Goal: Contribute content: Add original content to the website for others to see

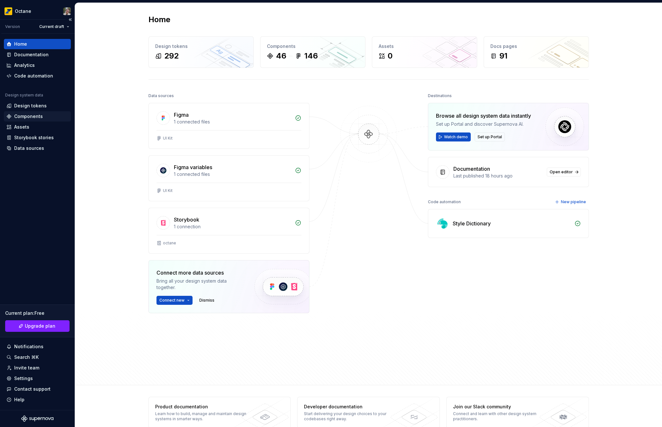
click at [35, 116] on div "Components" at bounding box center [28, 116] width 29 height 6
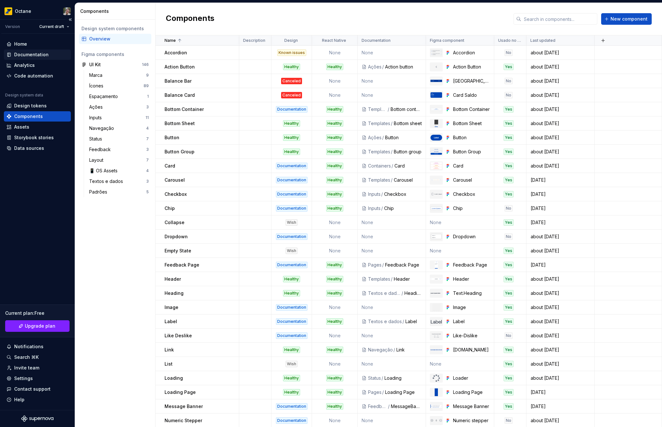
click at [37, 53] on div "Documentation" at bounding box center [31, 54] width 34 height 6
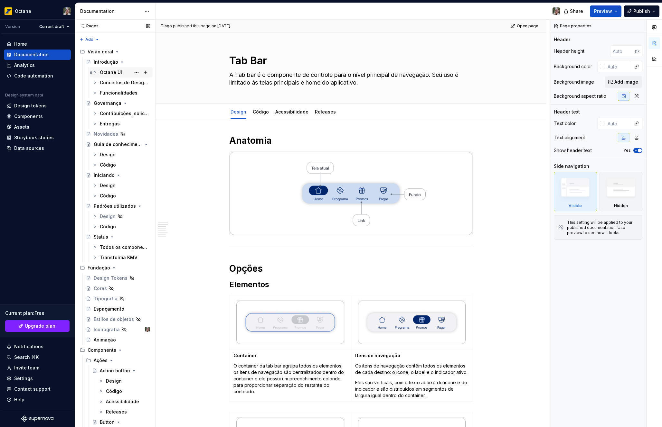
type textarea "*"
click at [31, 119] on div "Components" at bounding box center [28, 116] width 29 height 6
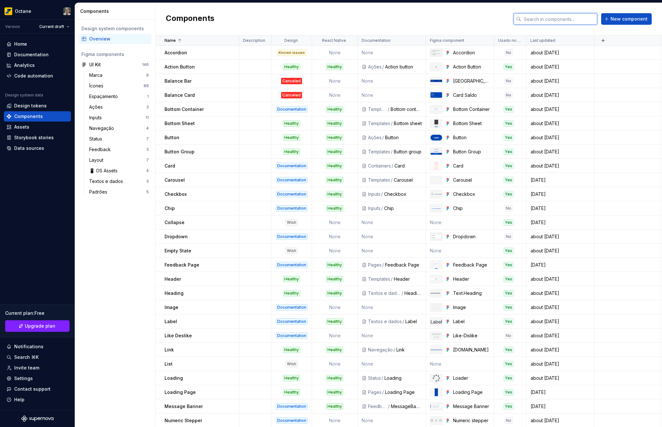
click at [542, 21] on input "text" at bounding box center [559, 19] width 76 height 12
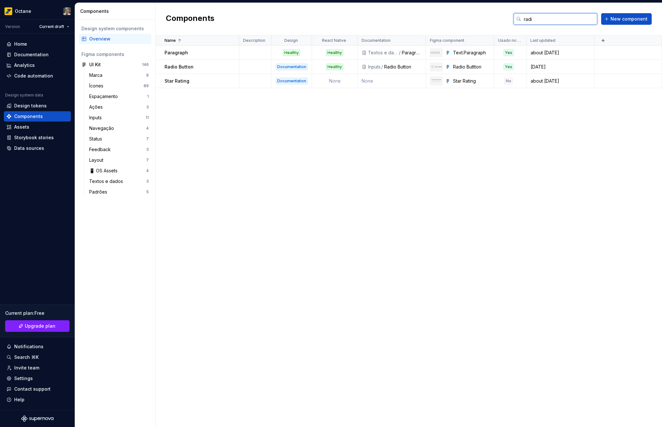
type input "radio"
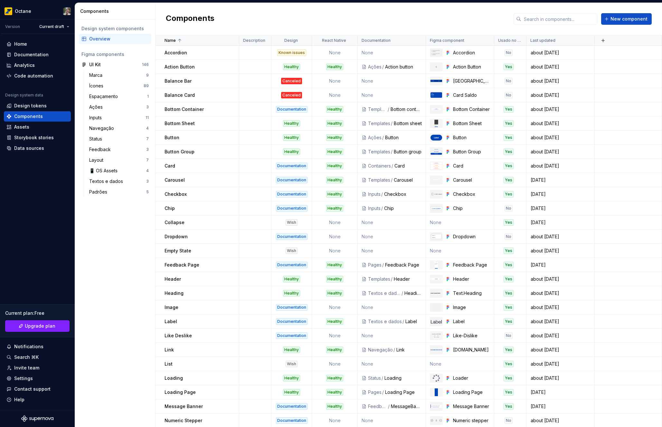
click at [634, 12] on div "Components New component" at bounding box center [408, 19] width 506 height 33
click at [633, 14] on button "New component" at bounding box center [626, 19] width 51 height 12
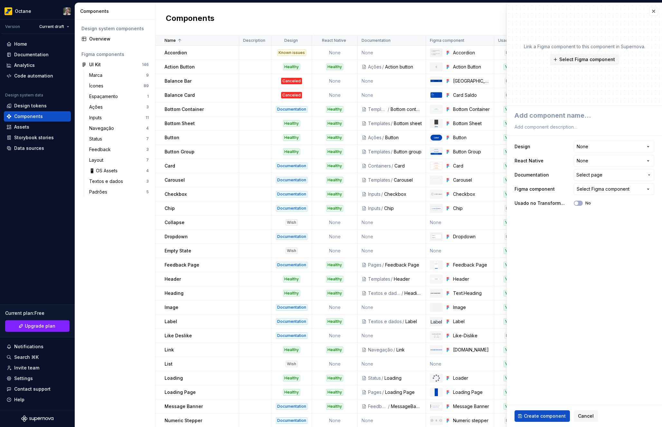
type textarea "*"
type textarea "R"
type textarea "*"
type textarea "Ra"
type textarea "*"
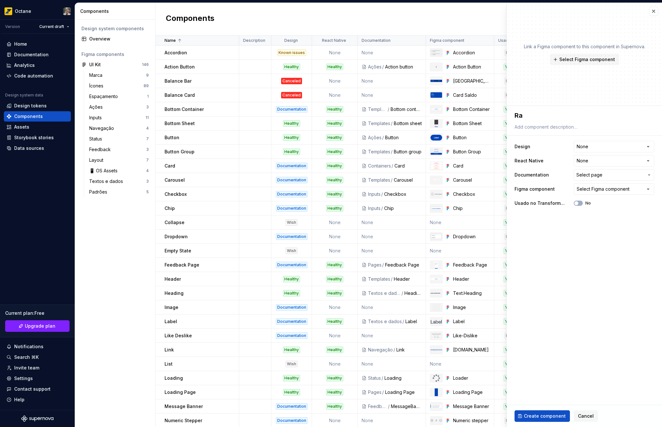
type textarea "Rad"
type textarea "*"
type textarea "Radi"
type textarea "*"
type textarea "Radio"
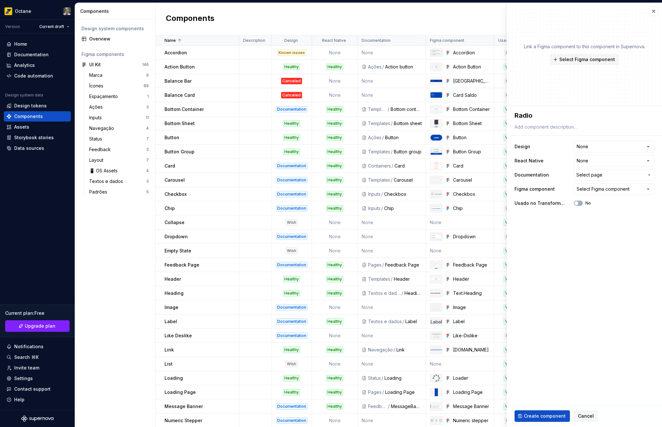
type textarea "*"
type textarea "Radio"
type textarea "*"
type textarea "Radio G"
type textarea "*"
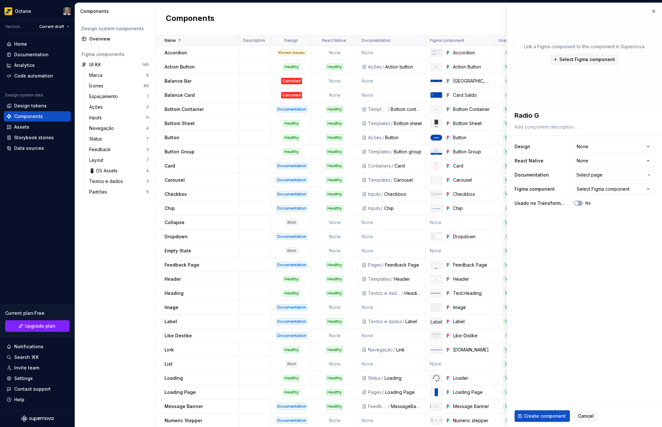
type textarea "Radio Gr"
type textarea "*"
type textarea "Radio Grou"
type textarea "*"
type textarea "Radio Group"
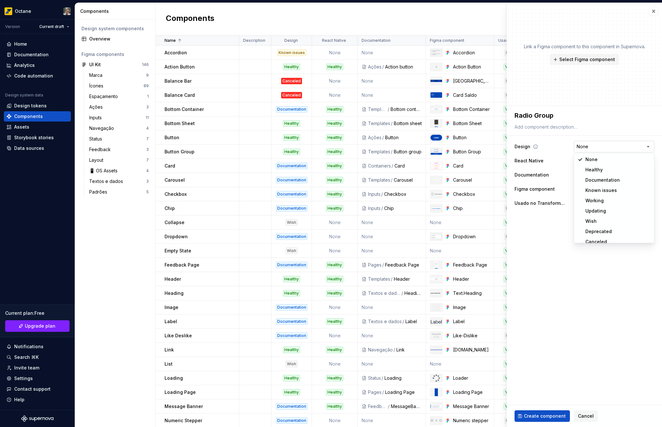
click at [633, 150] on html "Octane Version Current draft Home Documentation Analytics Code automation Desig…" at bounding box center [331, 213] width 662 height 427
select select "**********"
type textarea "*"
click at [593, 189] on div "Select Figma component" at bounding box center [602, 189] width 53 height 6
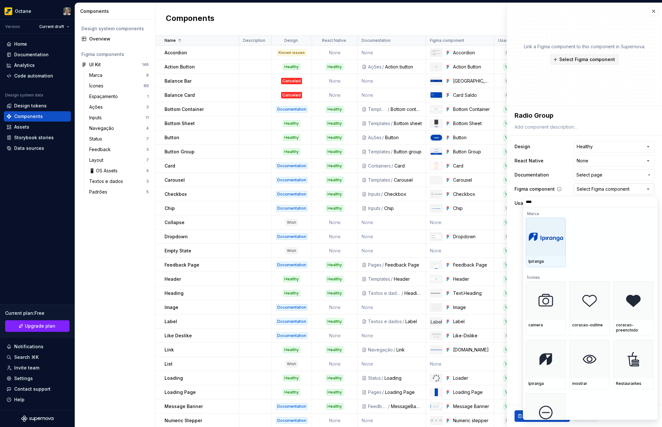
type input "*****"
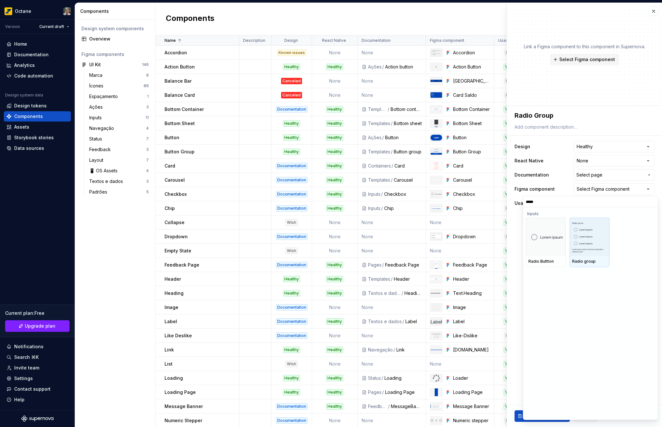
click at [600, 262] on div "Radio group" at bounding box center [589, 261] width 35 height 5
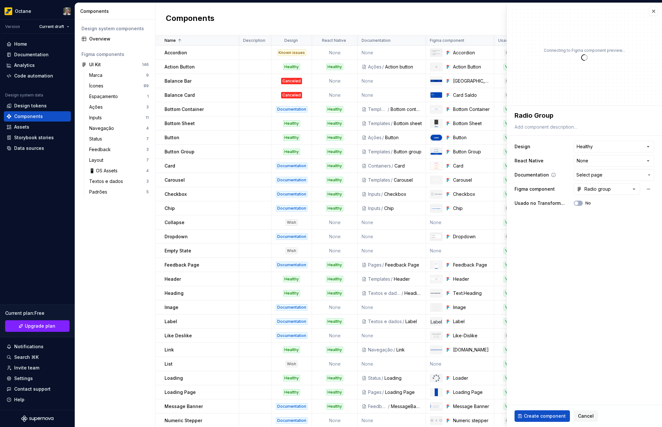
type textarea "*"
click at [599, 173] on span "Select page" at bounding box center [589, 175] width 26 height 6
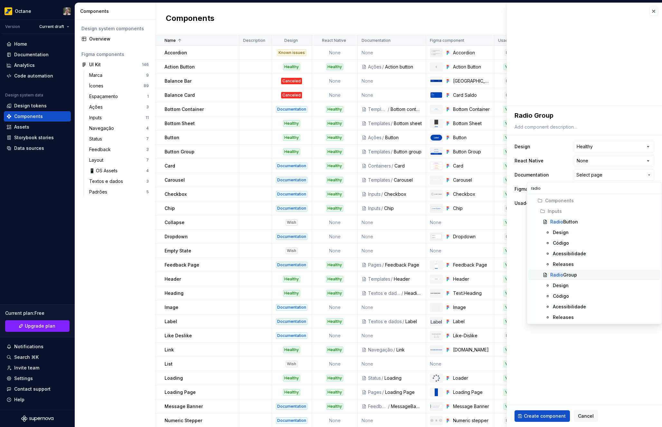
type input "radio"
click at [594, 275] on div "Radio Group" at bounding box center [603, 275] width 107 height 6
type textarea "*"
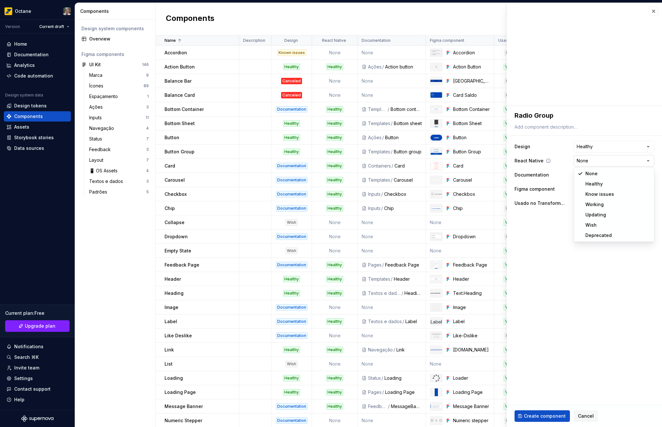
click at [598, 162] on html "Octane Version Current draft Home Documentation Analytics Code automation Desig…" at bounding box center [331, 213] width 662 height 427
select select "**********"
click at [602, 155] on html "Octane Version Current draft Home Documentation Analytics Code automation Desig…" at bounding box center [331, 213] width 662 height 427
click at [601, 157] on html "Octane Version Current draft Home Documentation Analytics Code automation Desig…" at bounding box center [331, 213] width 662 height 427
click at [539, 118] on textarea "Radio Group" at bounding box center [583, 116] width 140 height 12
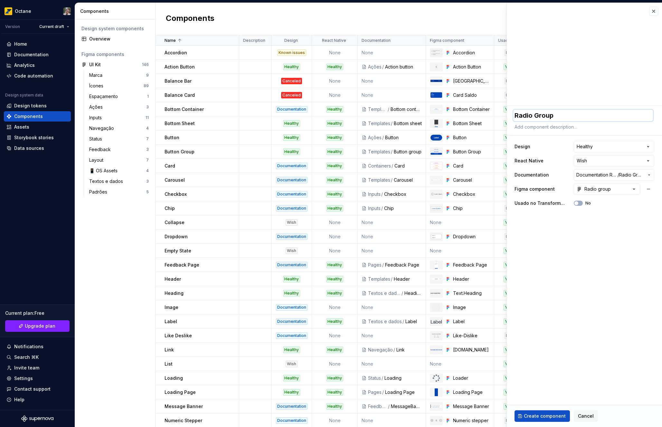
click at [539, 118] on textarea "Radio Group" at bounding box center [583, 116] width 140 height 12
click at [553, 416] on span "Create component" at bounding box center [545, 416] width 42 height 6
type textarea "*"
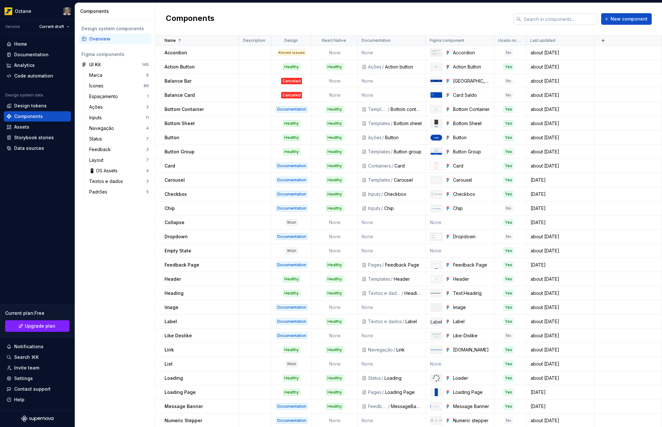
click at [561, 17] on input "text" at bounding box center [559, 19] width 76 height 12
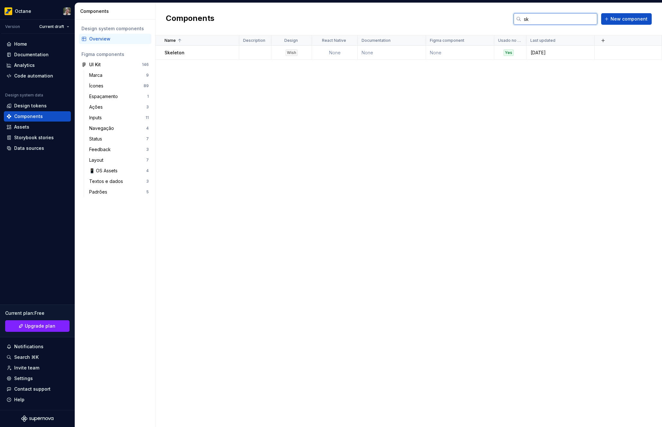
type input "ske"
type input "Col"
click at [189, 52] on div "Collapse" at bounding box center [201, 53] width 74 height 6
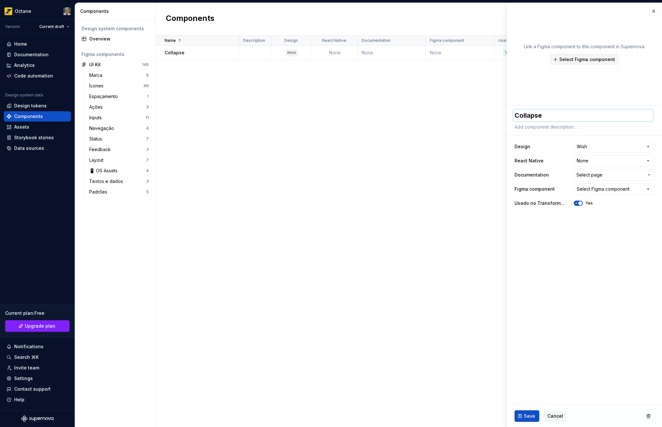
click at [527, 116] on textarea "Collapse" at bounding box center [583, 116] width 140 height 12
type textarea "*"
click at [653, 11] on button "button" at bounding box center [653, 11] width 9 height 9
